Goal: Submit feedback/report problem

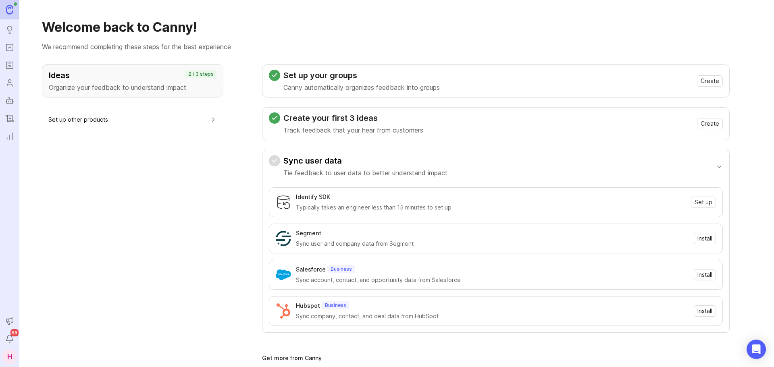
click at [15, 50] on link "Portal" at bounding box center [9, 47] width 15 height 15
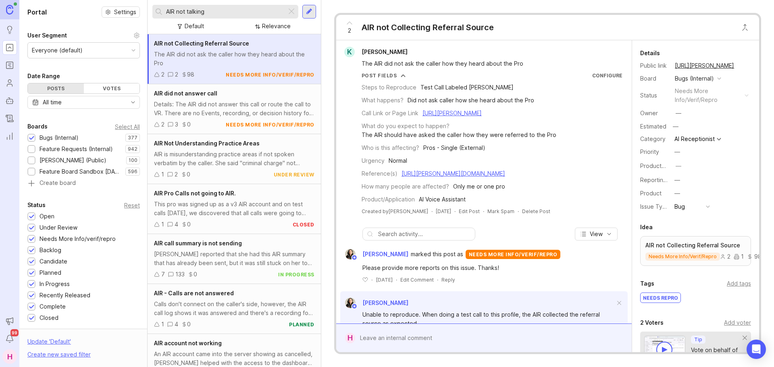
click at [292, 10] on div at bounding box center [292, 11] width 10 height 10
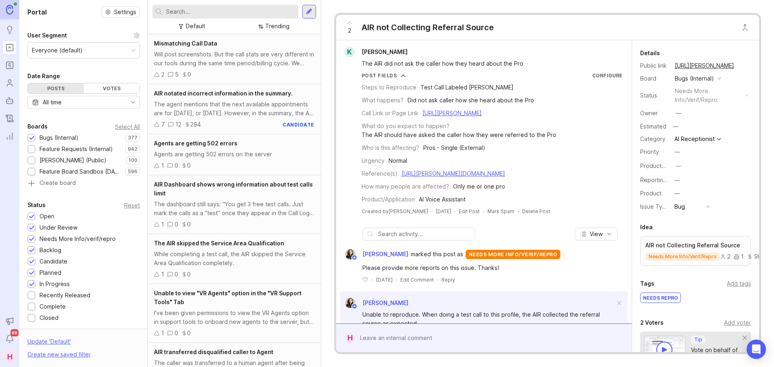
click at [307, 11] on div at bounding box center [309, 11] width 6 height 7
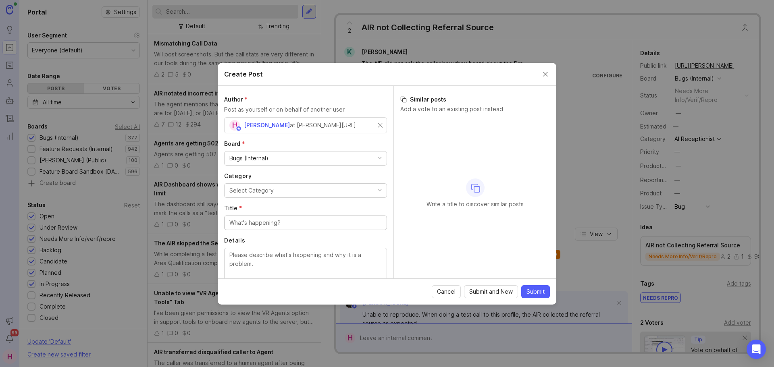
click at [263, 189] on div "Select Category" at bounding box center [251, 190] width 44 height 9
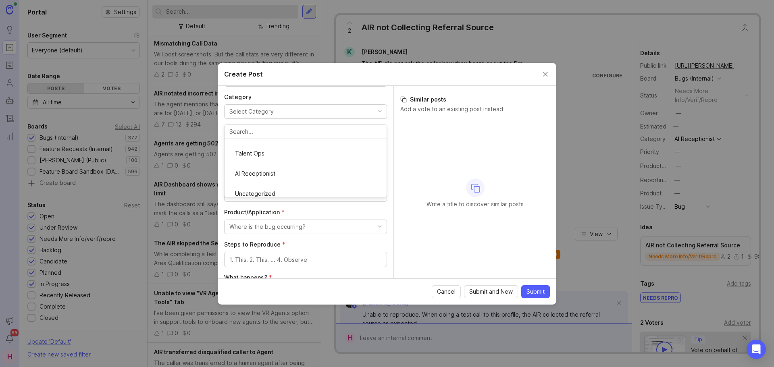
scroll to position [147, 0]
click at [264, 149] on div at bounding box center [305, 144] width 163 height 15
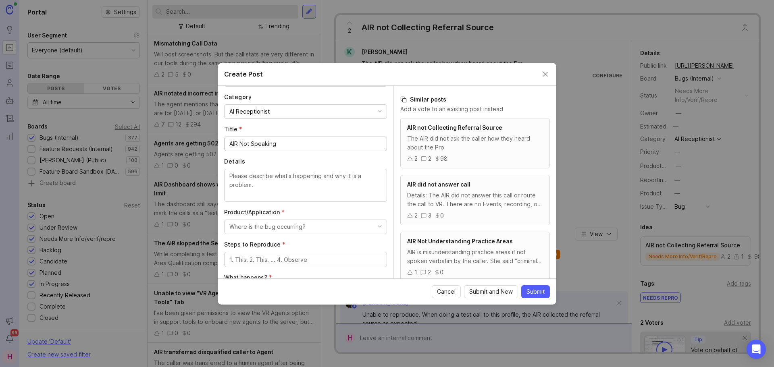
type input "AIR Not Speaking"
click at [262, 185] on textarea "Details" at bounding box center [305, 185] width 152 height 27
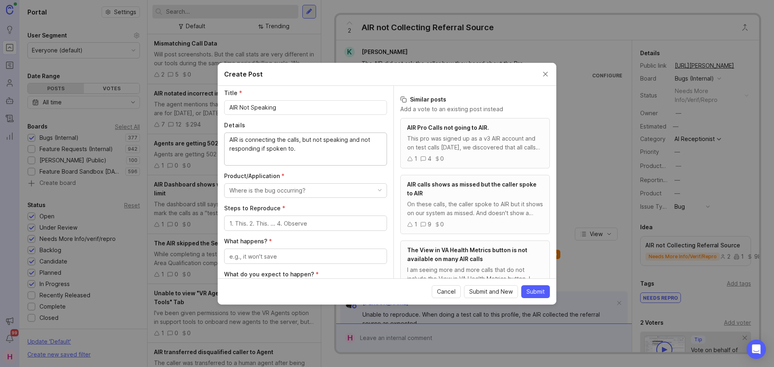
scroll to position [119, 0]
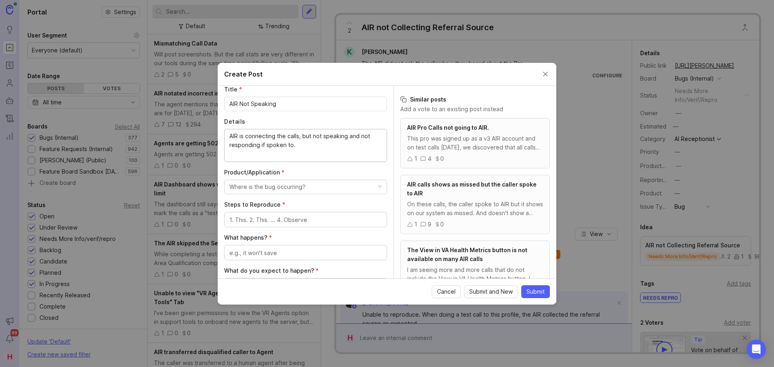
type textarea "AIR is connecting the calls, but not speaking and not responding if spoken to."
click at [266, 185] on div "Where is the bug occurring?" at bounding box center [267, 187] width 76 height 9
click at [273, 264] on Assistant "AI Voice Assistant" at bounding box center [302, 269] width 157 height 15
click at [263, 218] on textarea "Steps to Reproduce *" at bounding box center [305, 220] width 152 height 9
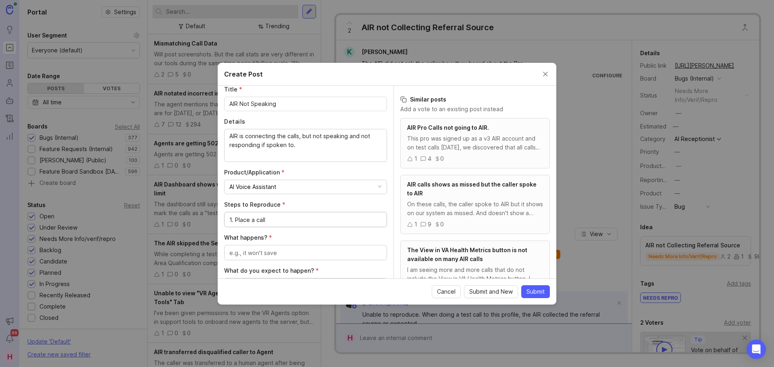
type textarea "1. Place a call"
click at [255, 249] on textarea "What happens? *" at bounding box center [305, 253] width 152 height 9
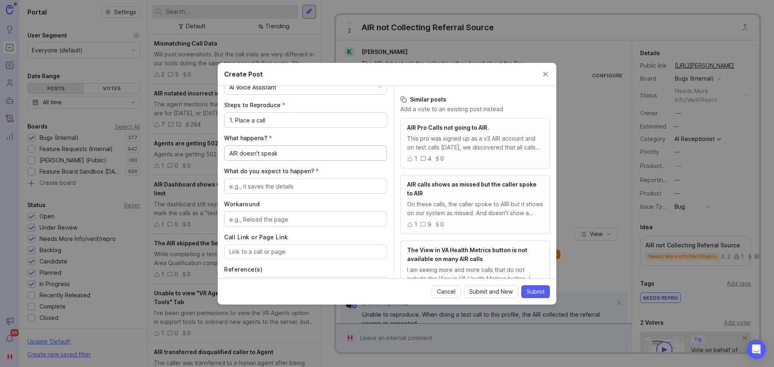
scroll to position [239, 0]
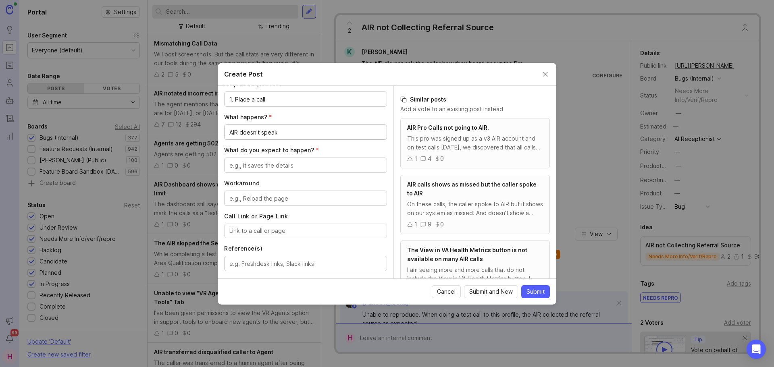
type textarea "AIR doesn't speak"
click at [262, 161] on textarea "What do you expect to happen? *" at bounding box center [305, 165] width 152 height 9
type textarea "AIR to greet the caller or at least respond"
click at [269, 197] on textarea "Workaround" at bounding box center [305, 198] width 152 height 9
click at [280, 230] on input "Call Link or Page Link" at bounding box center [305, 230] width 152 height 9
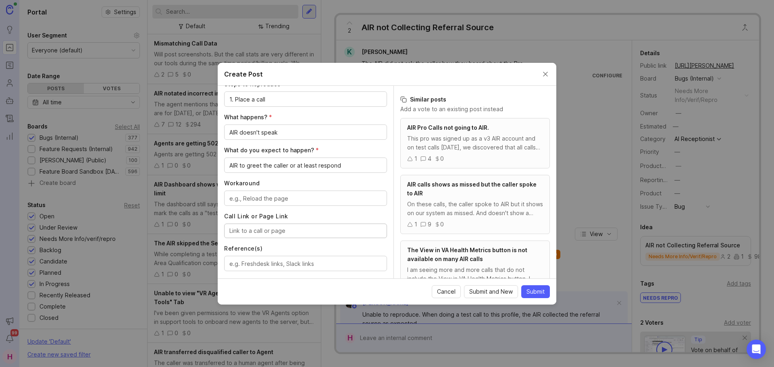
paste input "[URL][PERSON_NAME]"
type input "[URL][PERSON_NAME]"
click at [270, 262] on textarea "Reference(s)" at bounding box center [305, 264] width 152 height 9
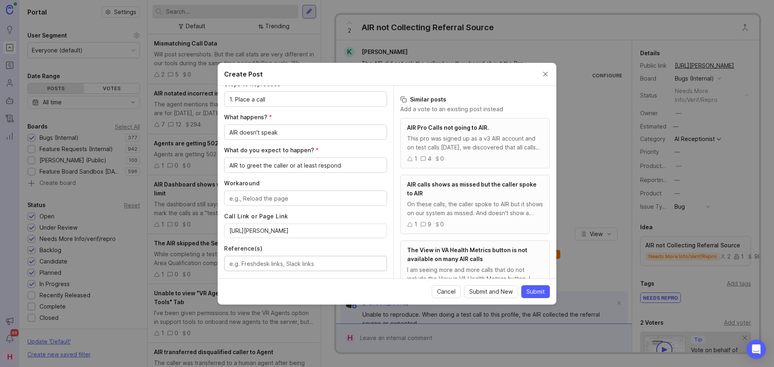
paste textarea "[URL][PERSON_NAME][DOMAIN_NAME]"
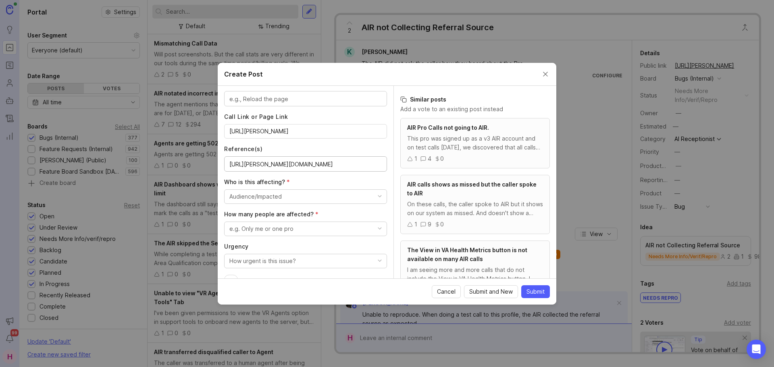
scroll to position [359, 0]
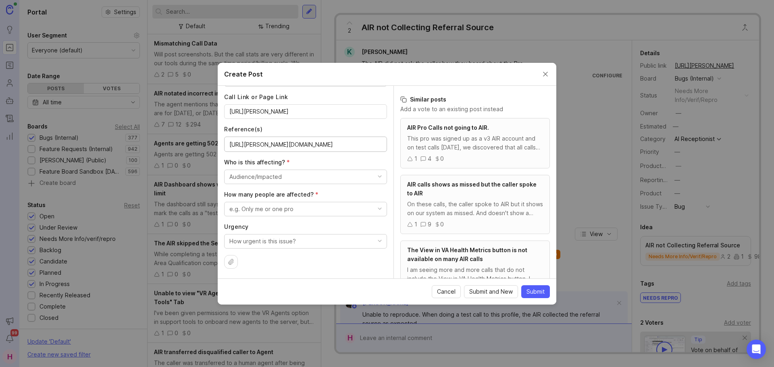
type textarea "[URL][PERSON_NAME][DOMAIN_NAME]"
click at [270, 178] on div "Audience/Impacted" at bounding box center [255, 176] width 52 height 9
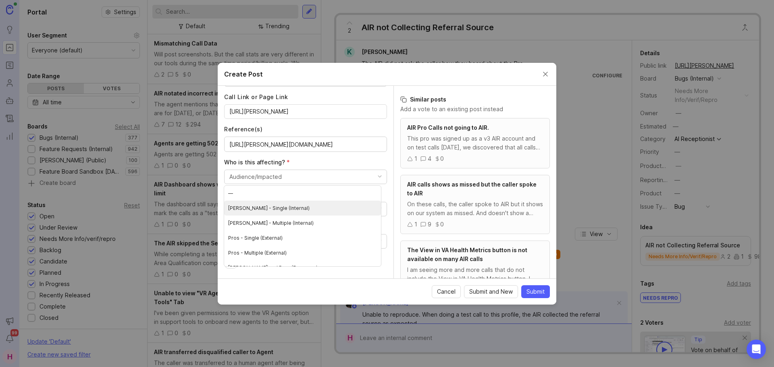
click at [278, 209] on \(Internal\) "[PERSON_NAME] - Single (Internal)" at bounding box center [302, 208] width 157 height 15
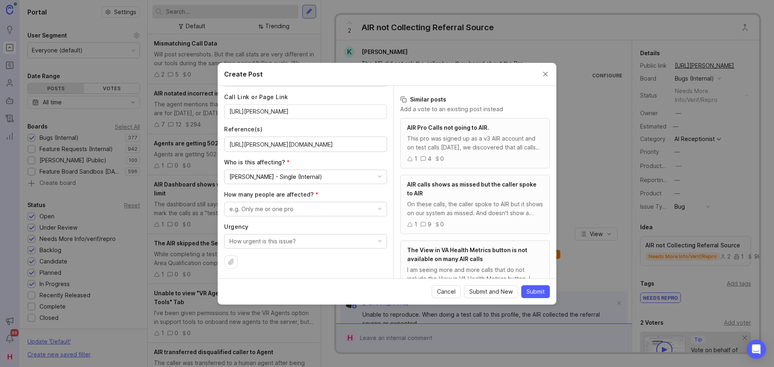
click at [268, 208] on div "e.g. Only me or one pro" at bounding box center [261, 209] width 64 height 9
click at [269, 237] on pro "Only me or one pro" at bounding box center [302, 240] width 157 height 15
click at [268, 242] on div "How urgent is this issue?" at bounding box center [262, 241] width 66 height 9
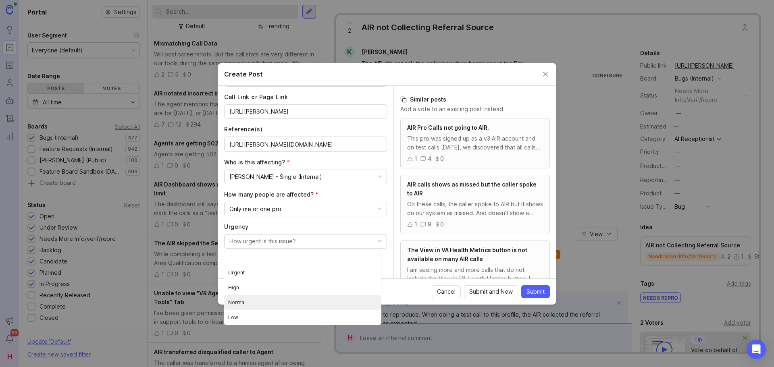
click at [260, 300] on li "Normal" at bounding box center [302, 302] width 157 height 15
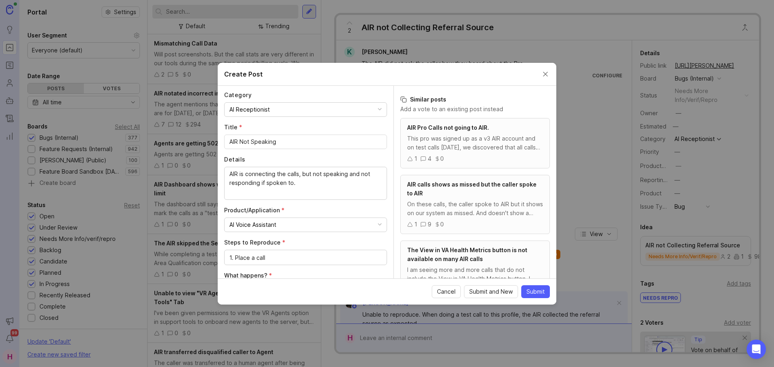
scroll to position [81, 0]
paste textarea "[PERSON_NAME]"
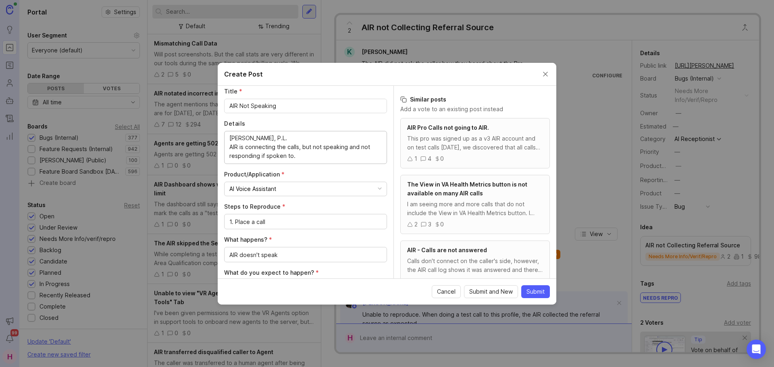
scroll to position [116, 0]
type textarea "[PERSON_NAME], P.L. AIR is connecting the calls, but not speaking and not respo…"
click at [538, 290] on span "Submit" at bounding box center [535, 292] width 18 height 8
